Goal: Find specific page/section

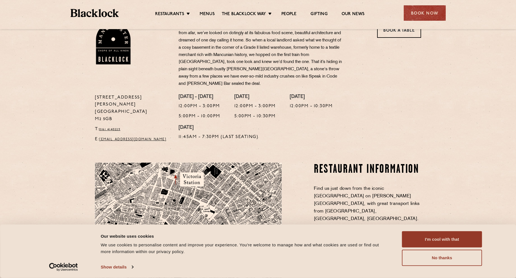
scroll to position [112, 0]
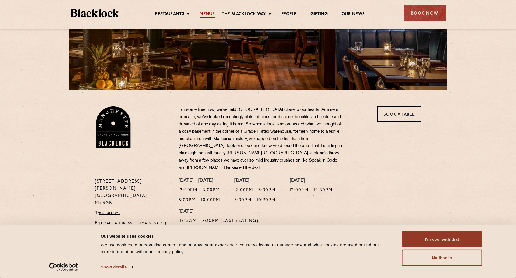
click at [204, 15] on link "Menus" at bounding box center [206, 14] width 15 height 6
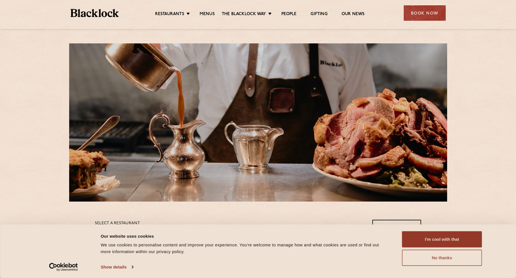
click at [436, 263] on button "No thanks" at bounding box center [442, 258] width 80 height 16
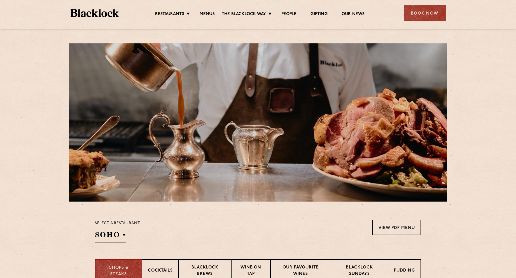
scroll to position [56, 0]
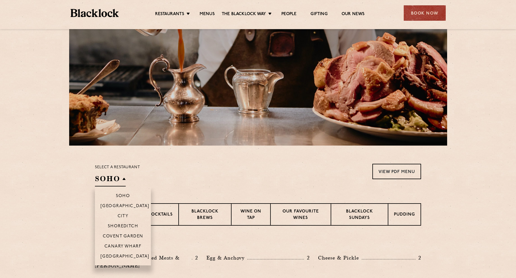
click at [106, 180] on h2 "SOHO" at bounding box center [110, 180] width 31 height 13
click at [116, 256] on p "[GEOGRAPHIC_DATA]" at bounding box center [124, 257] width 49 height 6
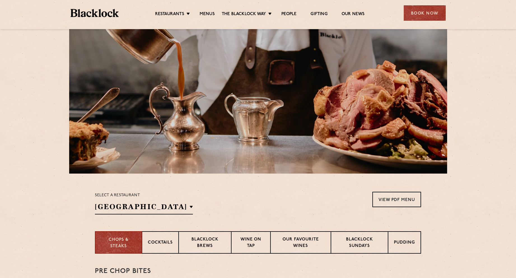
scroll to position [0, 0]
